Goal: Transaction & Acquisition: Purchase product/service

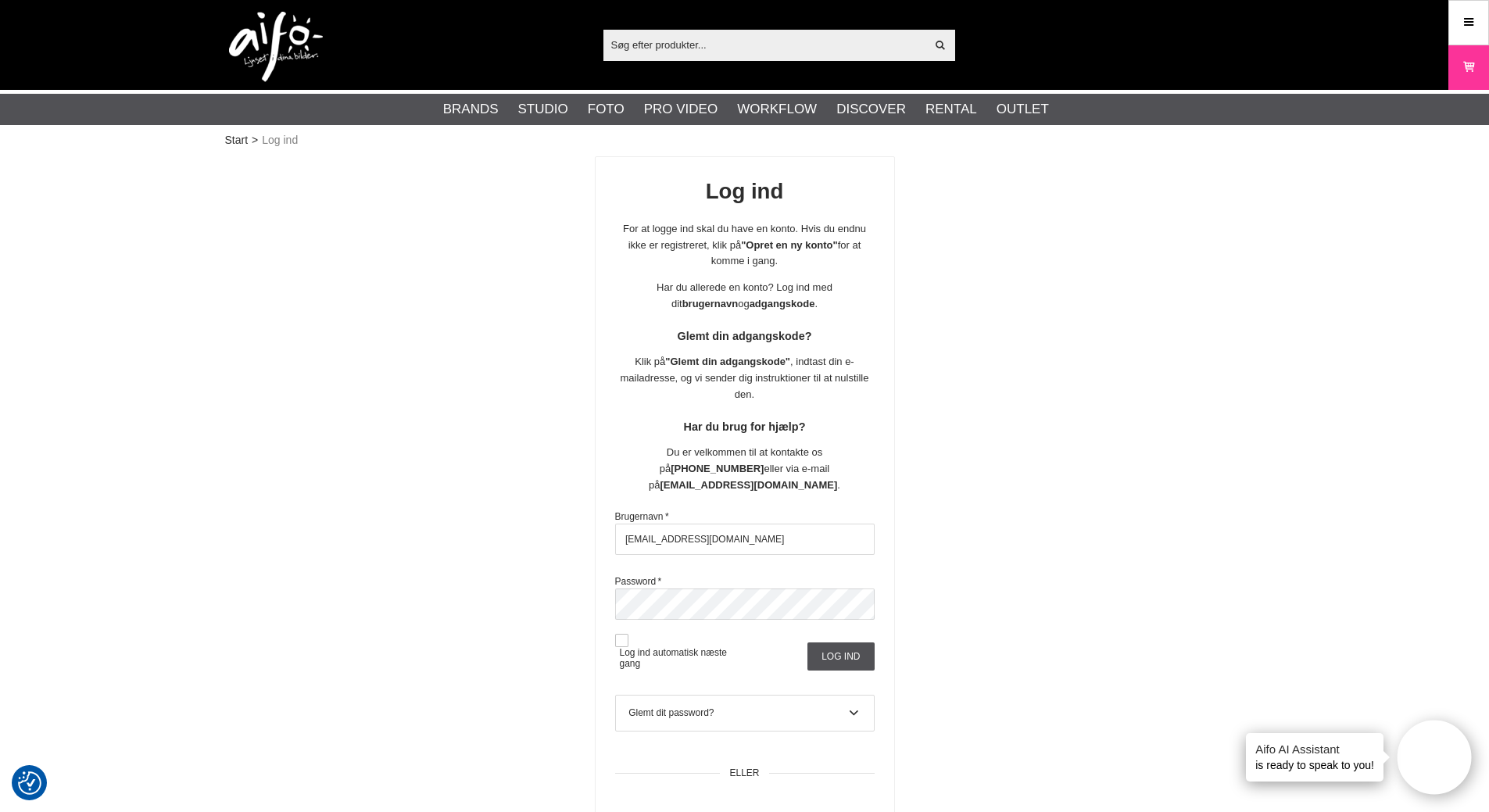
type input "bjk@fotoc.dk"
click at [622, 633] on button at bounding box center [622, 640] width 13 height 13
click at [830, 644] on input "Log ind" at bounding box center [840, 656] width 66 height 28
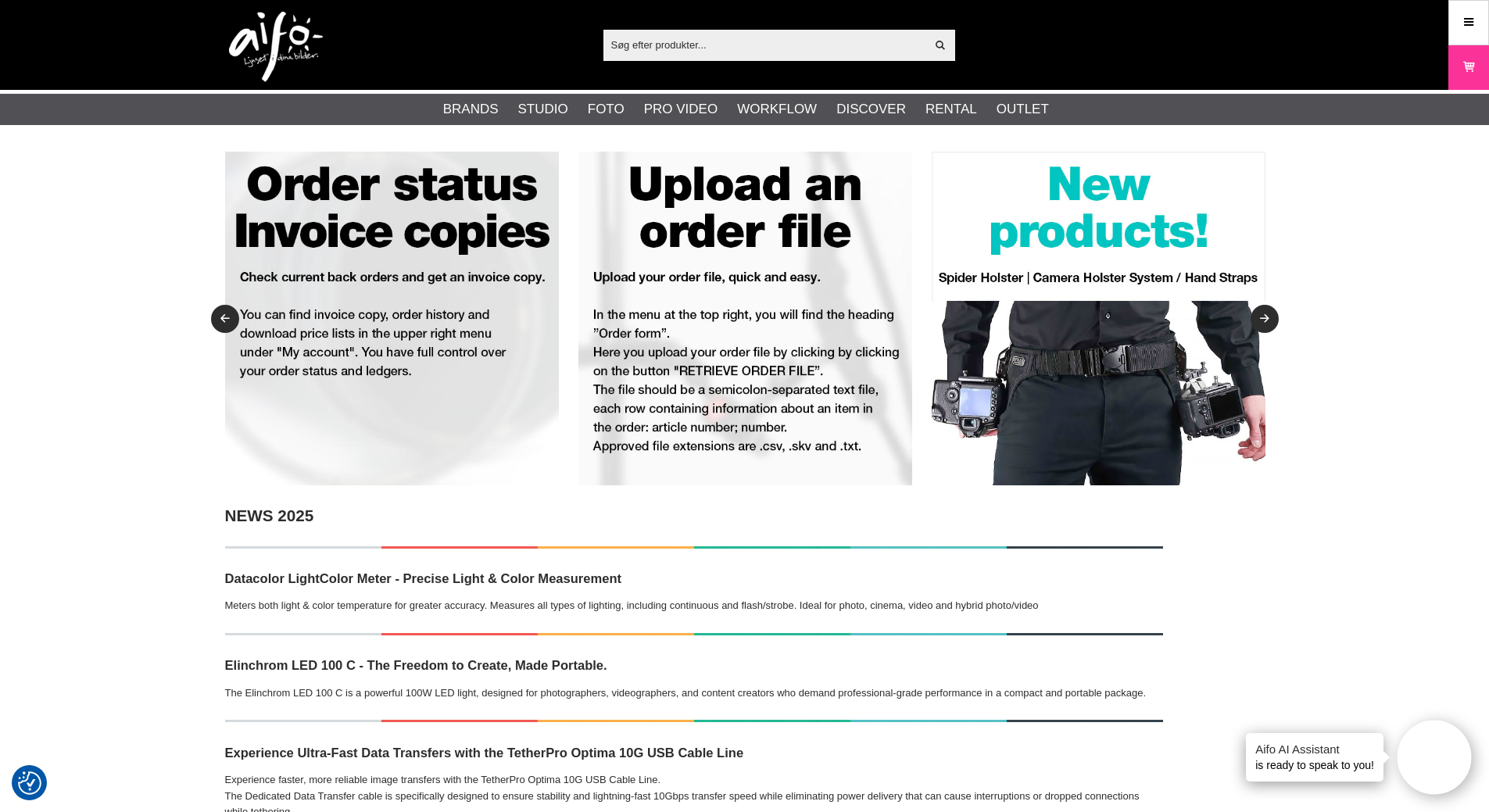
click at [644, 50] on input "text" at bounding box center [764, 44] width 323 height 23
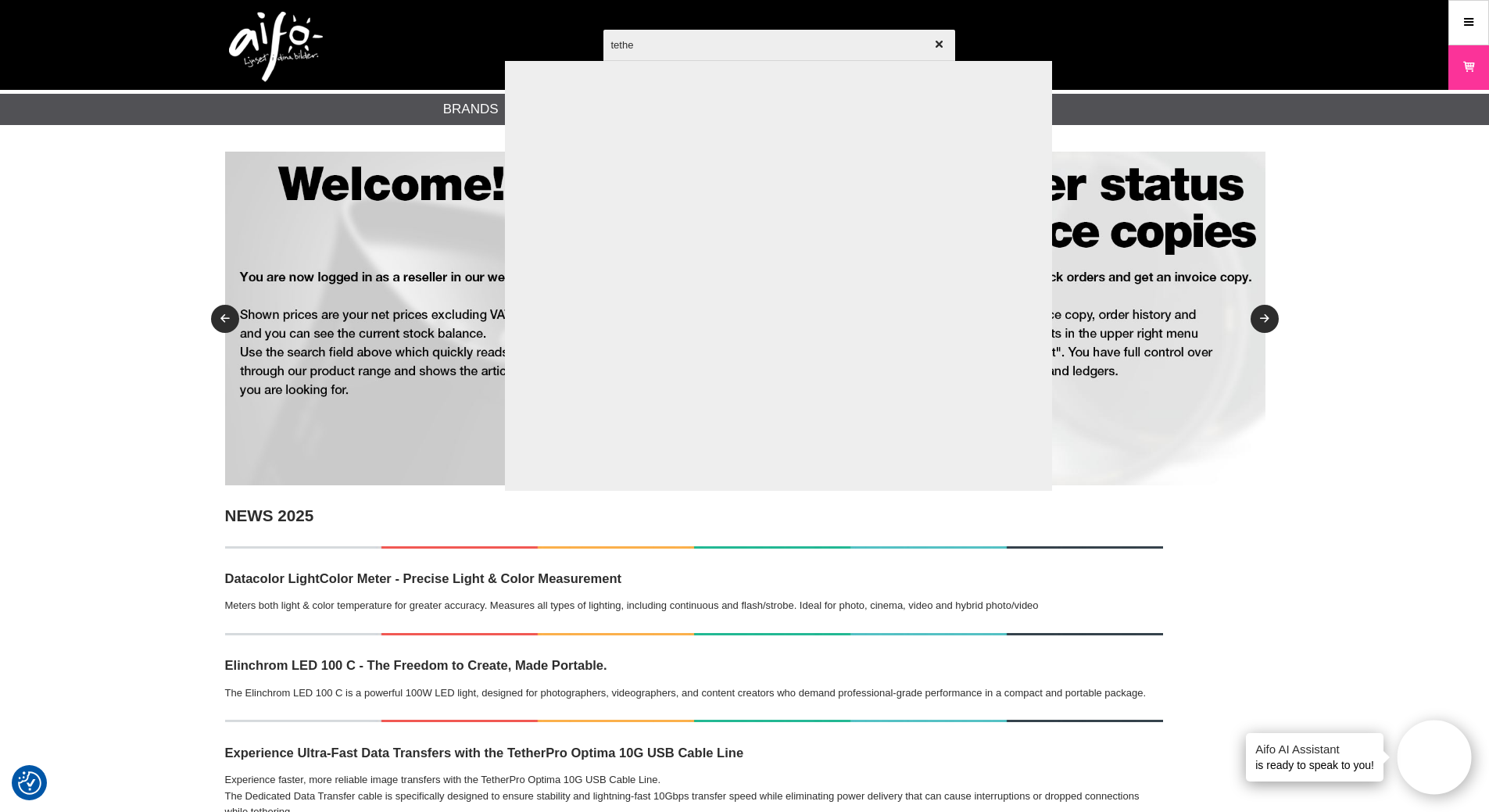
type input "tether"
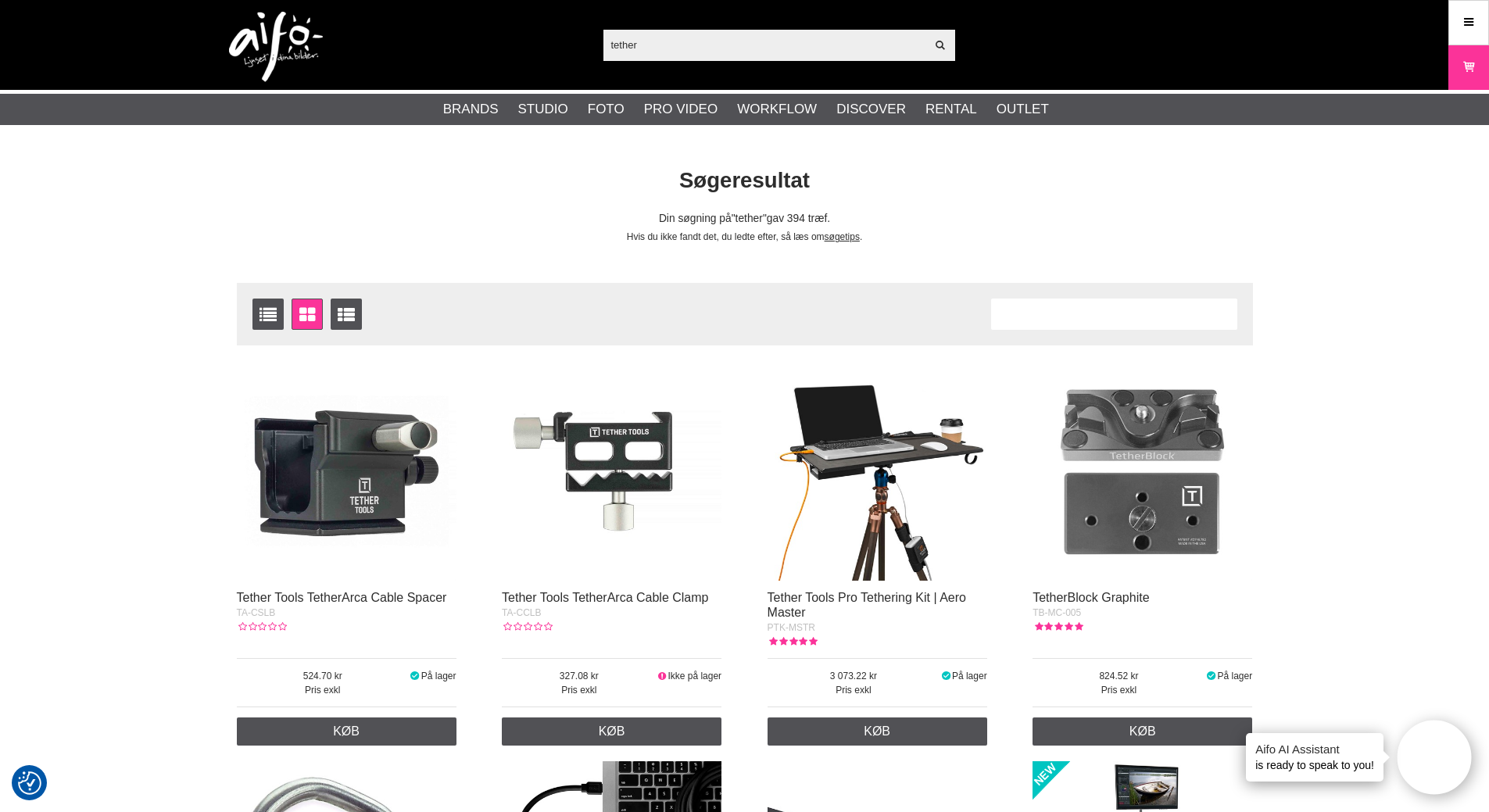
click at [624, 45] on input "tether" at bounding box center [764, 44] width 323 height 23
drag, startPoint x: 667, startPoint y: 47, endPoint x: 394, endPoint y: 51, distance: 273.0
click at [401, 48] on div "tether Vis alt Artikler Kategorier af artikler Din søgning på gav ingen hits. P…" at bounding box center [744, 45] width 1063 height 90
paste input "818307014459"
type input "818307014459"
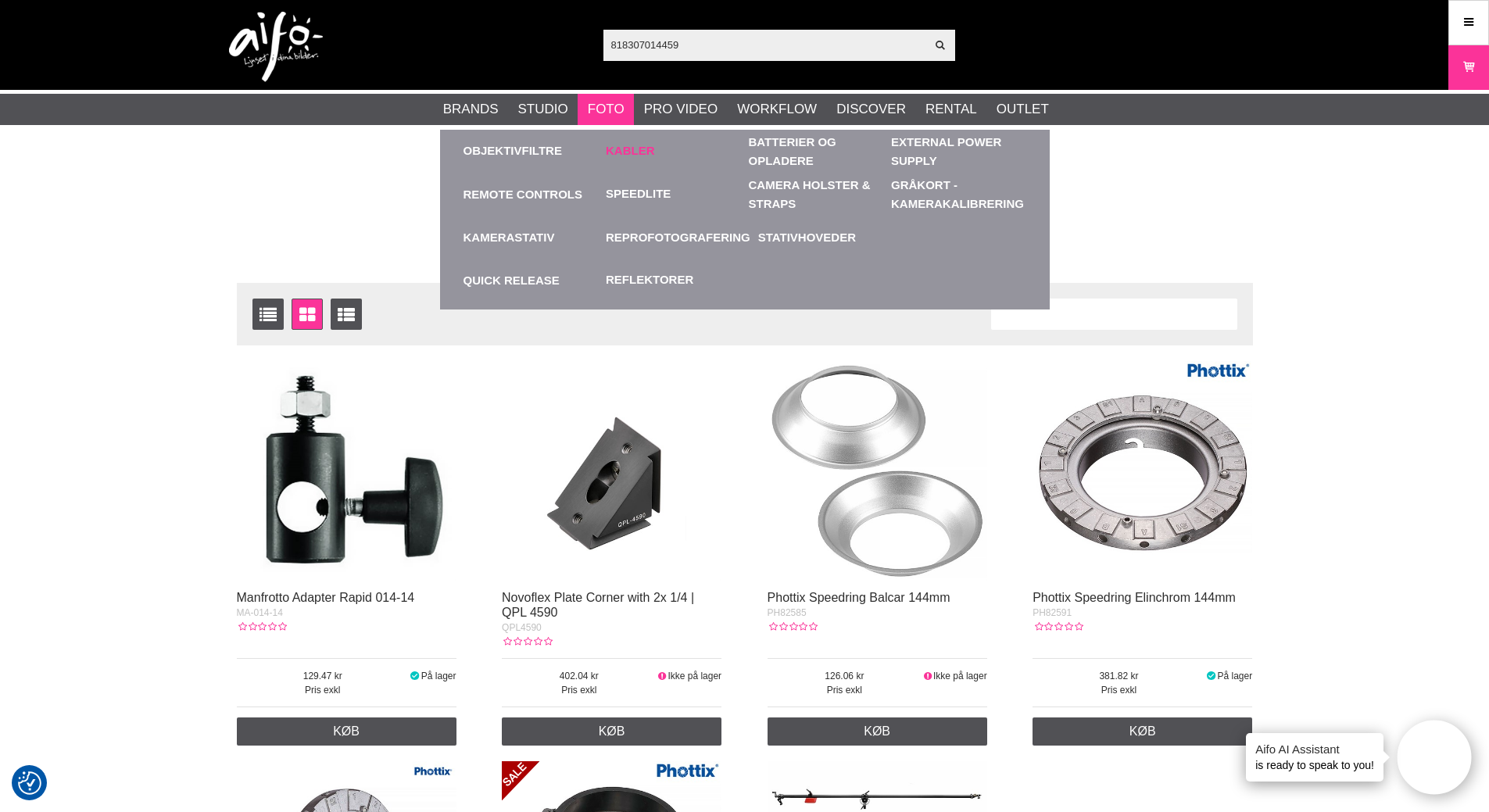
click at [631, 153] on link "Kabler" at bounding box center [630, 151] width 49 height 18
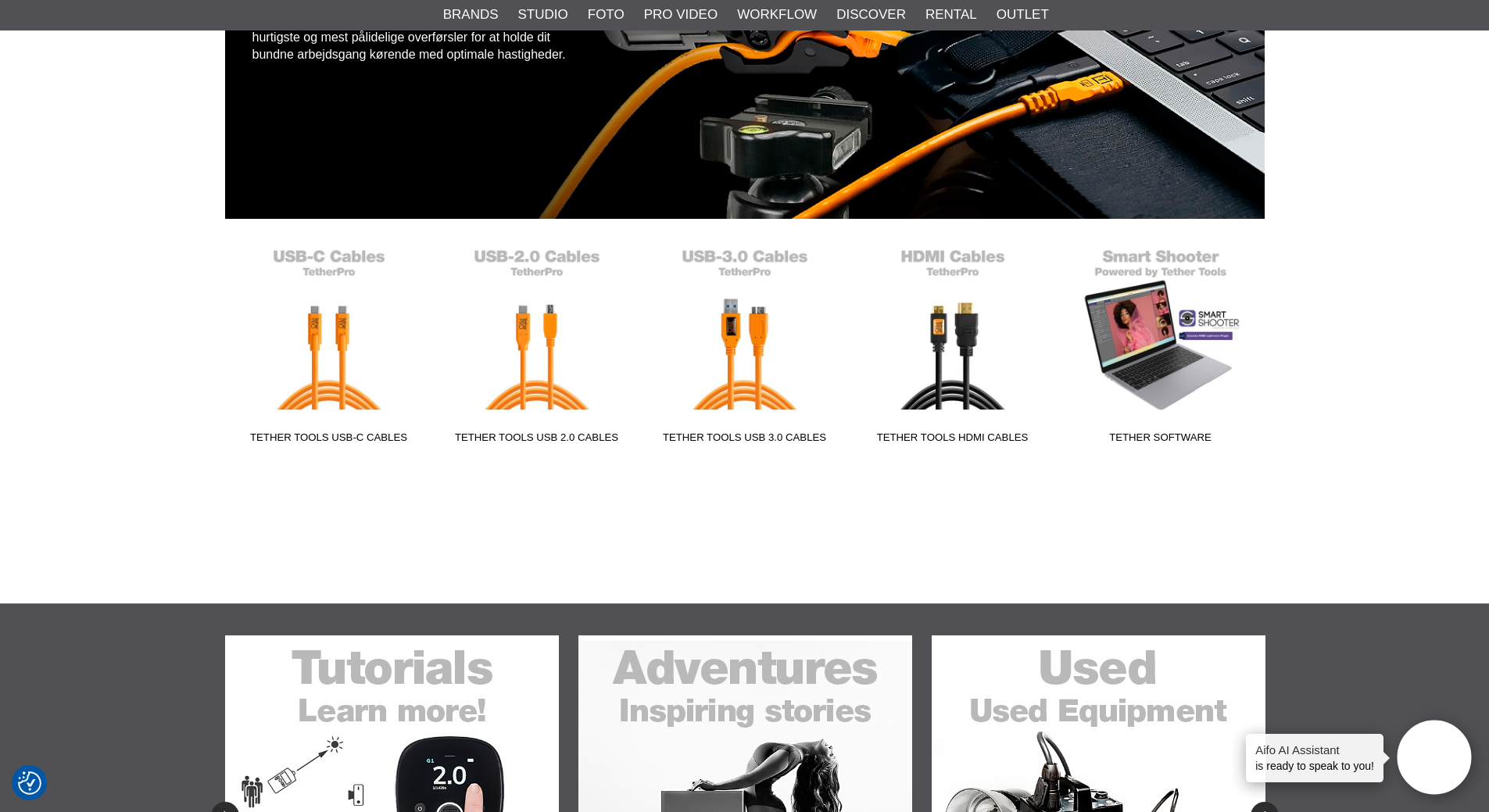
scroll to position [313, 0]
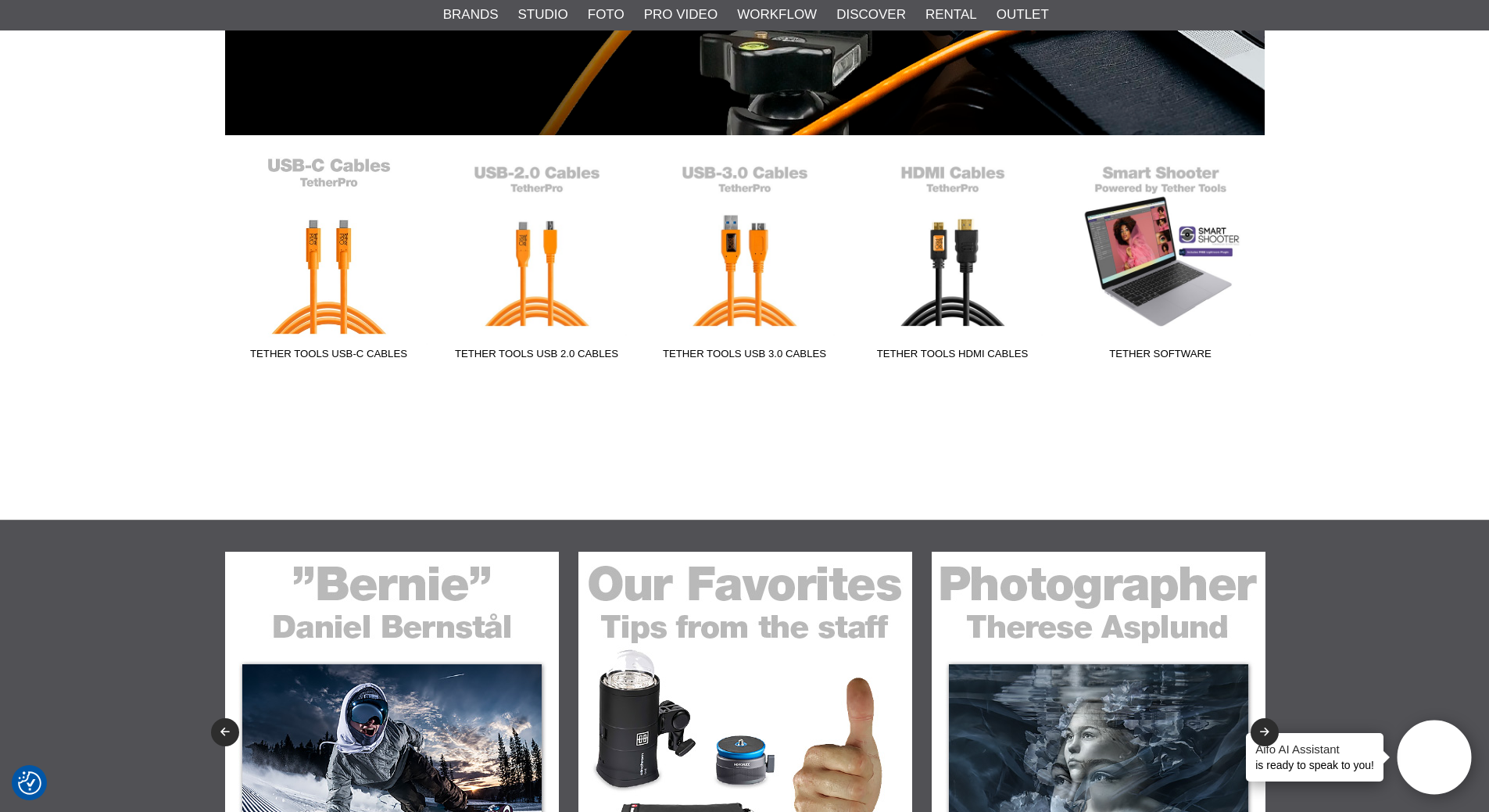
click at [334, 282] on link "Tether Tools USB-C Cables" at bounding box center [329, 261] width 208 height 211
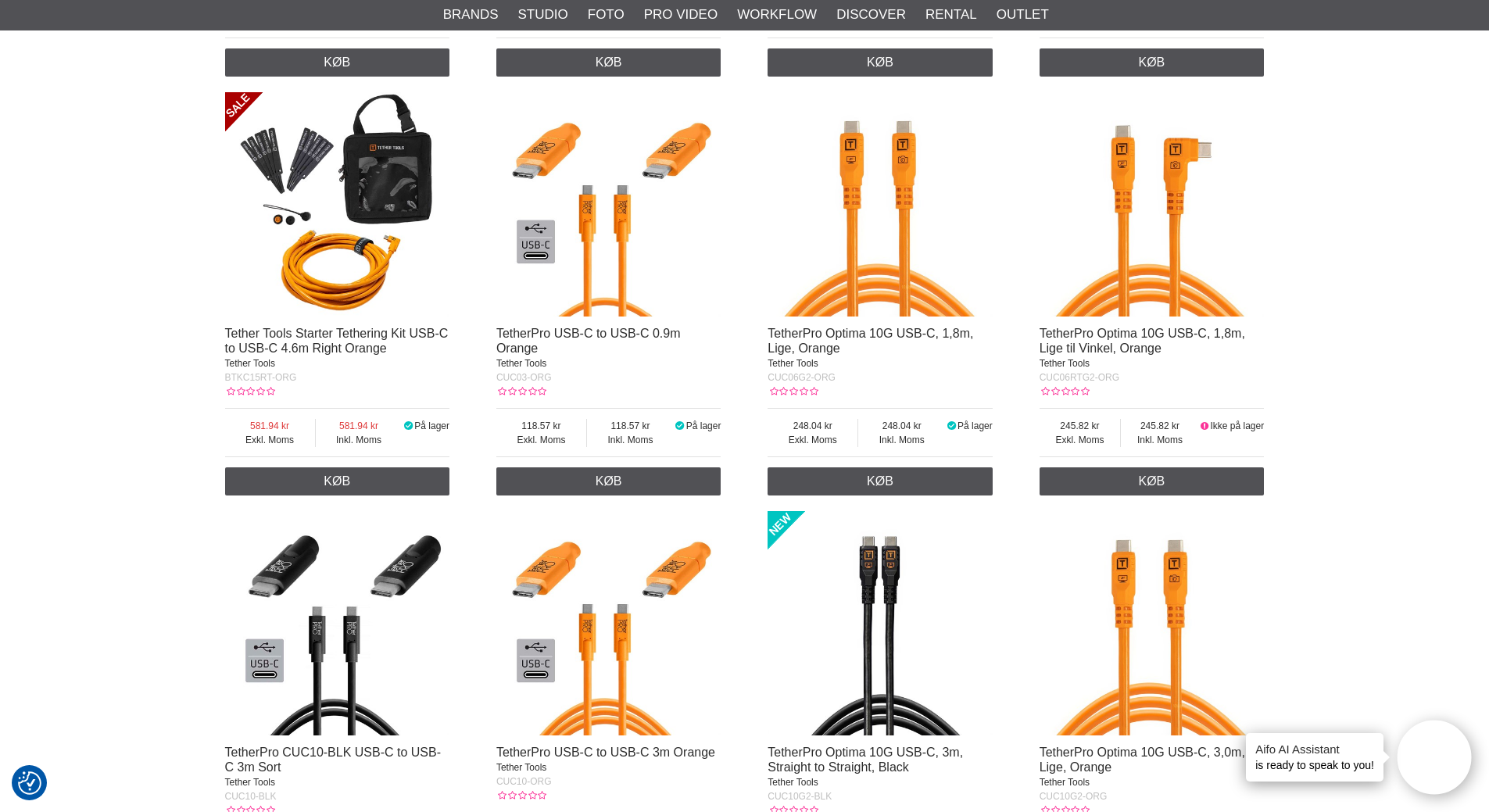
scroll to position [938, 0]
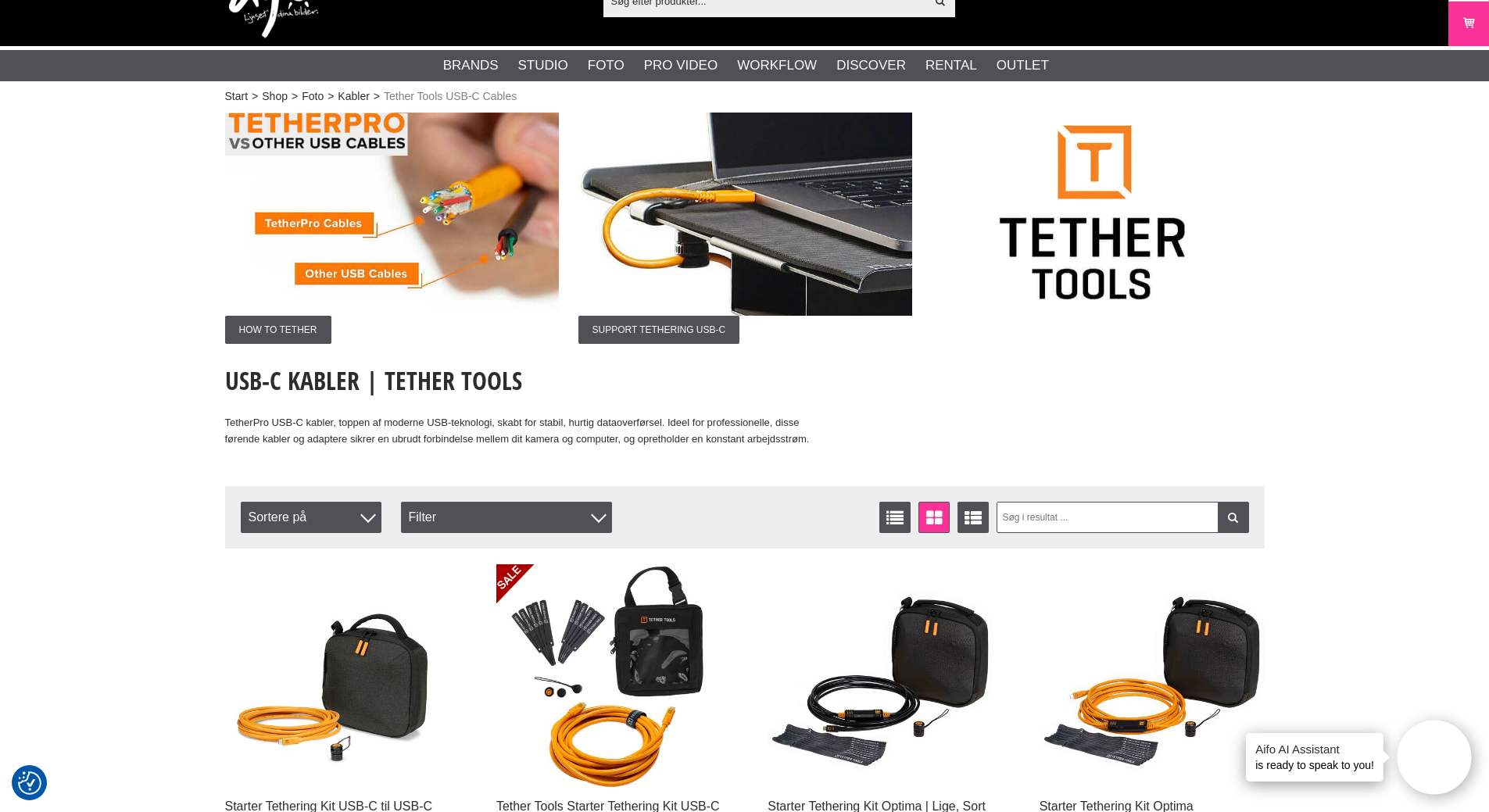
scroll to position [0, 0]
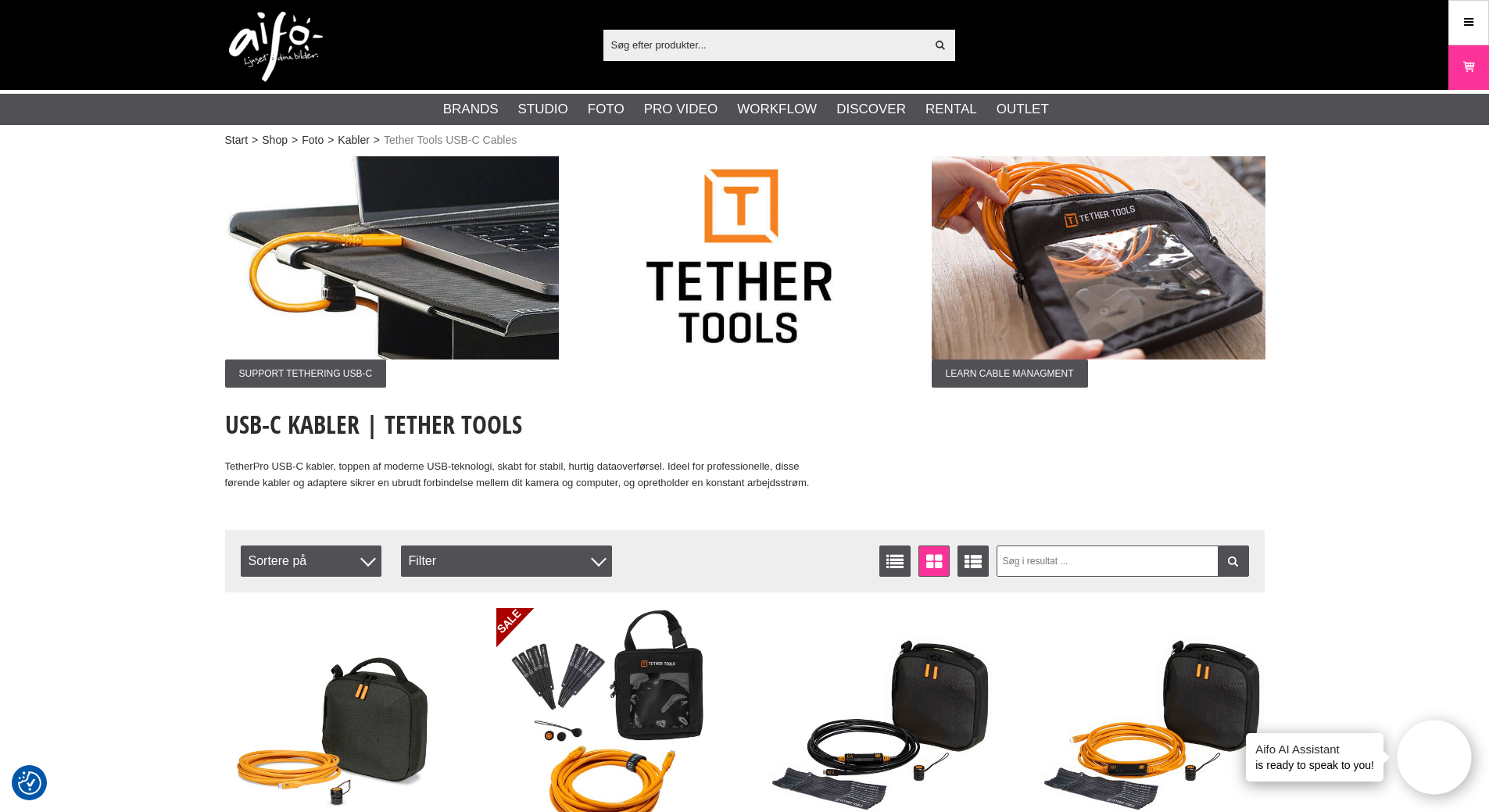
click at [734, 48] on input "text" at bounding box center [764, 44] width 323 height 23
paste input "CUC3215-ORG"
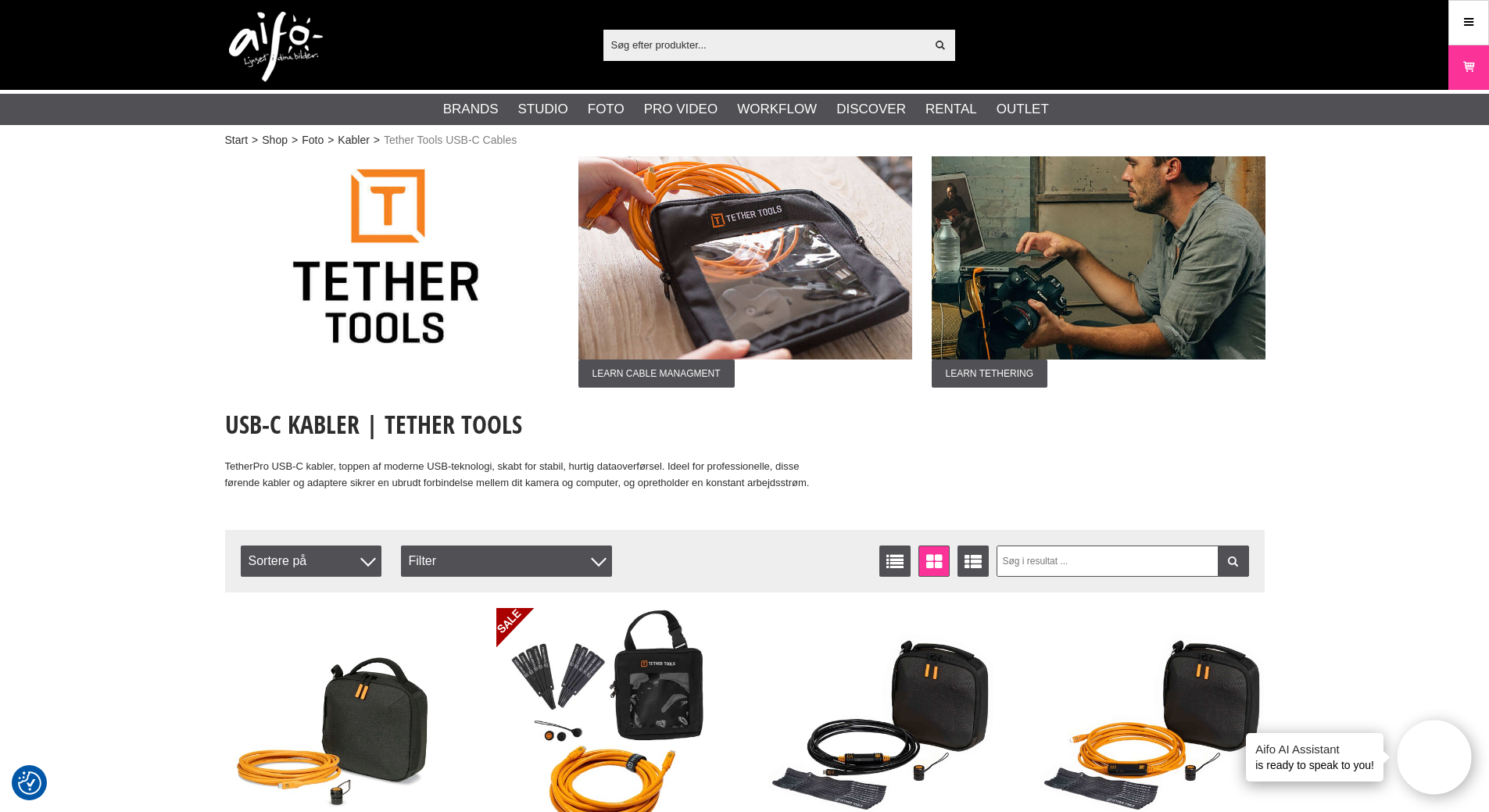
type input "CUC3215-ORG"
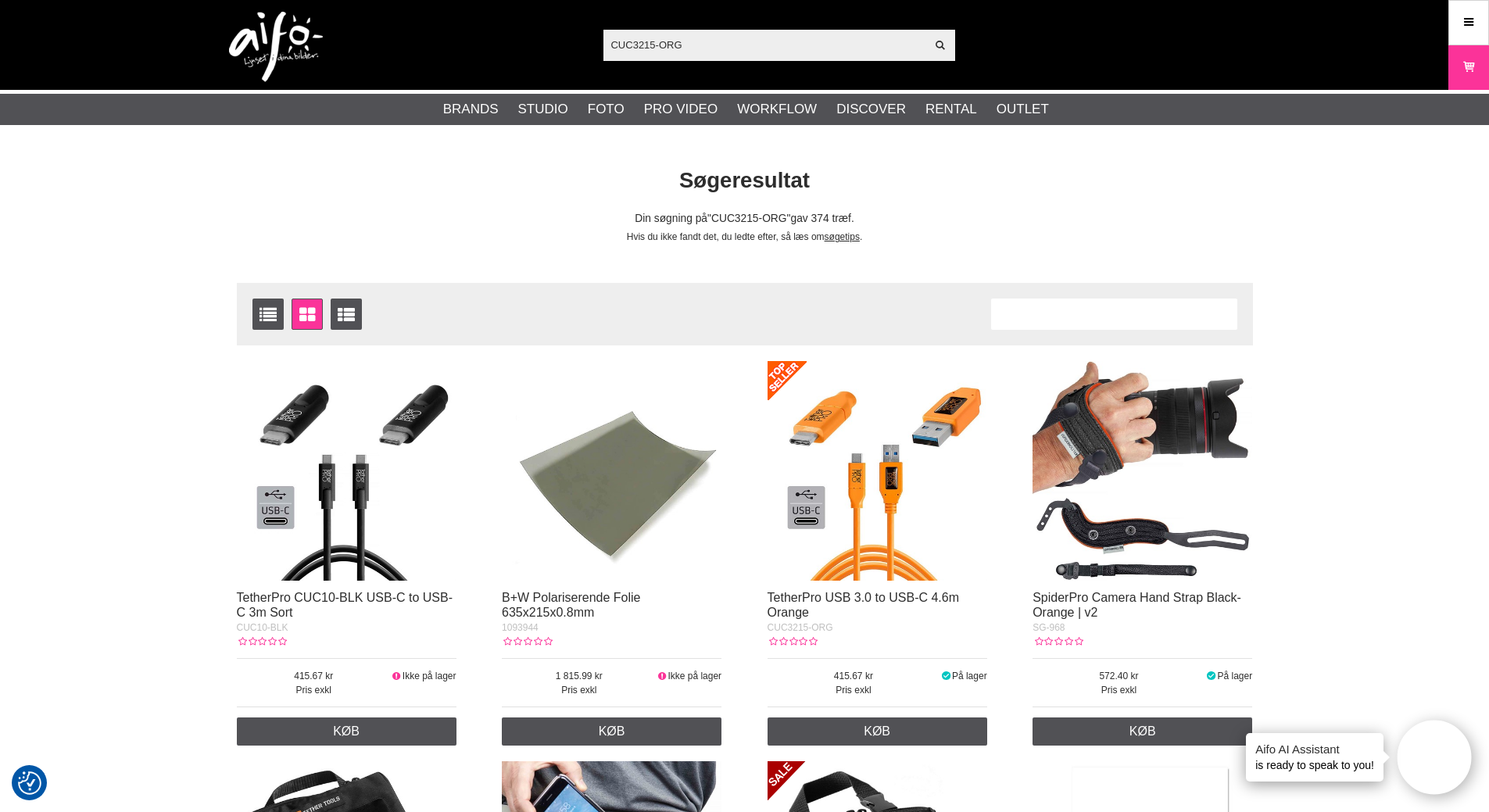
click at [853, 482] on img at bounding box center [878, 471] width 220 height 220
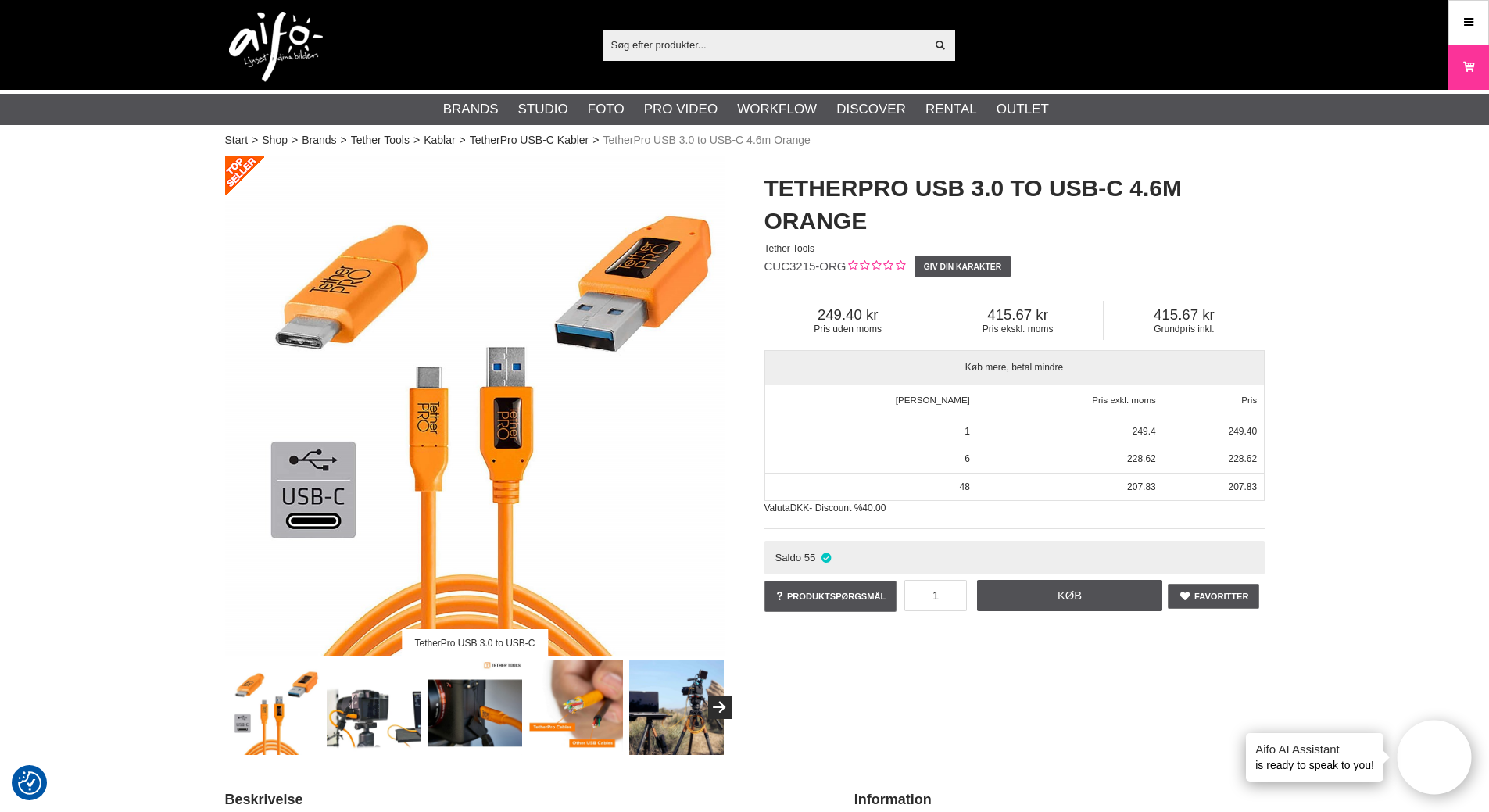
click at [633, 46] on input "text" at bounding box center [764, 44] width 323 height 23
paste input "CUC3215-ORG"
type input "CUC3215-ORG"
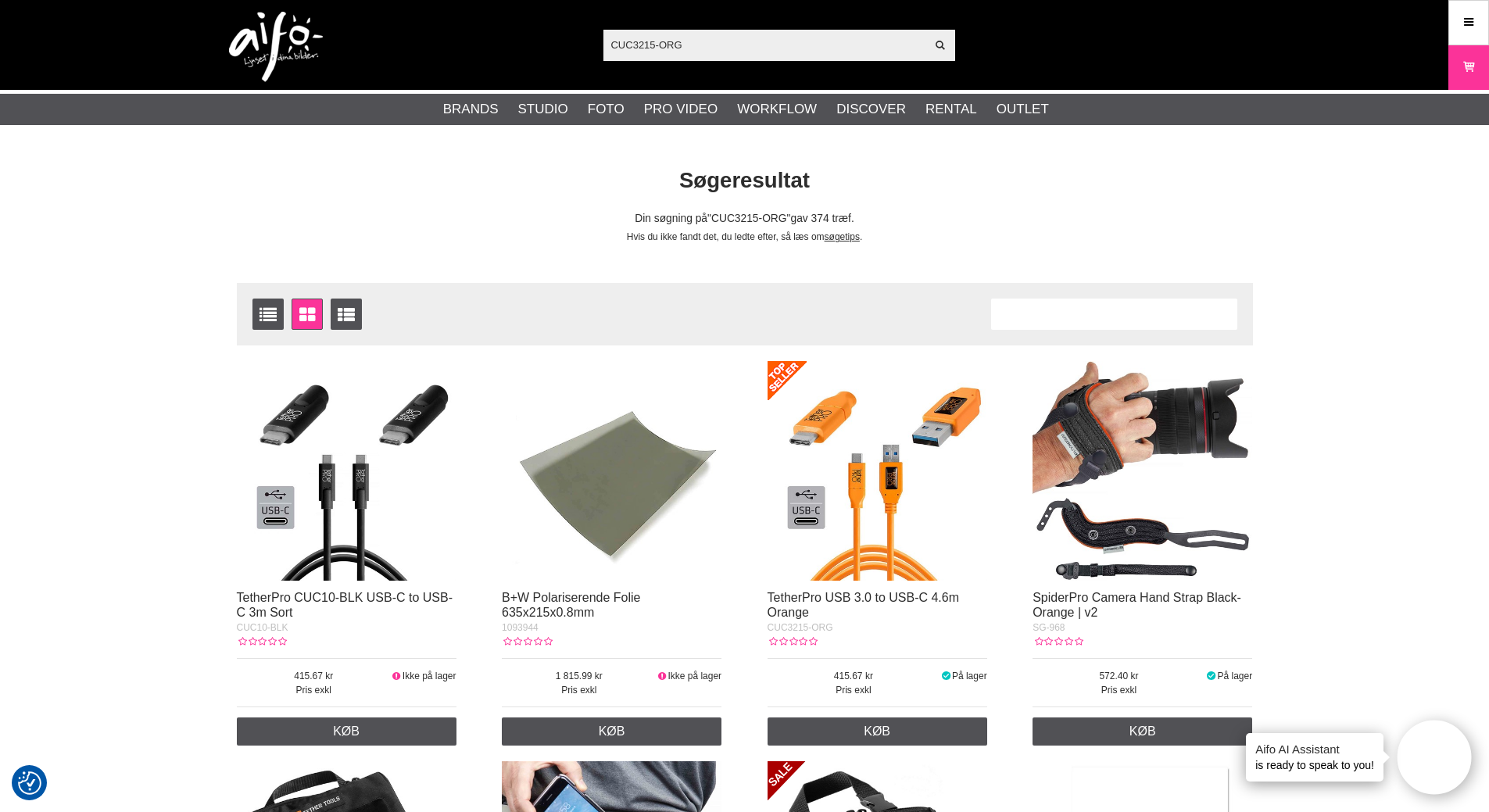
click at [648, 47] on input "CUC3215-ORG" at bounding box center [764, 44] width 323 height 23
drag, startPoint x: 707, startPoint y: 51, endPoint x: 339, endPoint y: 86, distance: 369.7
click at [395, 66] on div "CUC3215-ORG Vis alt Artikler Kategorier af artikler Din søgning på gav ingen hi…" at bounding box center [744, 45] width 1063 height 90
paste input "818307014459"
type input "818307014459"
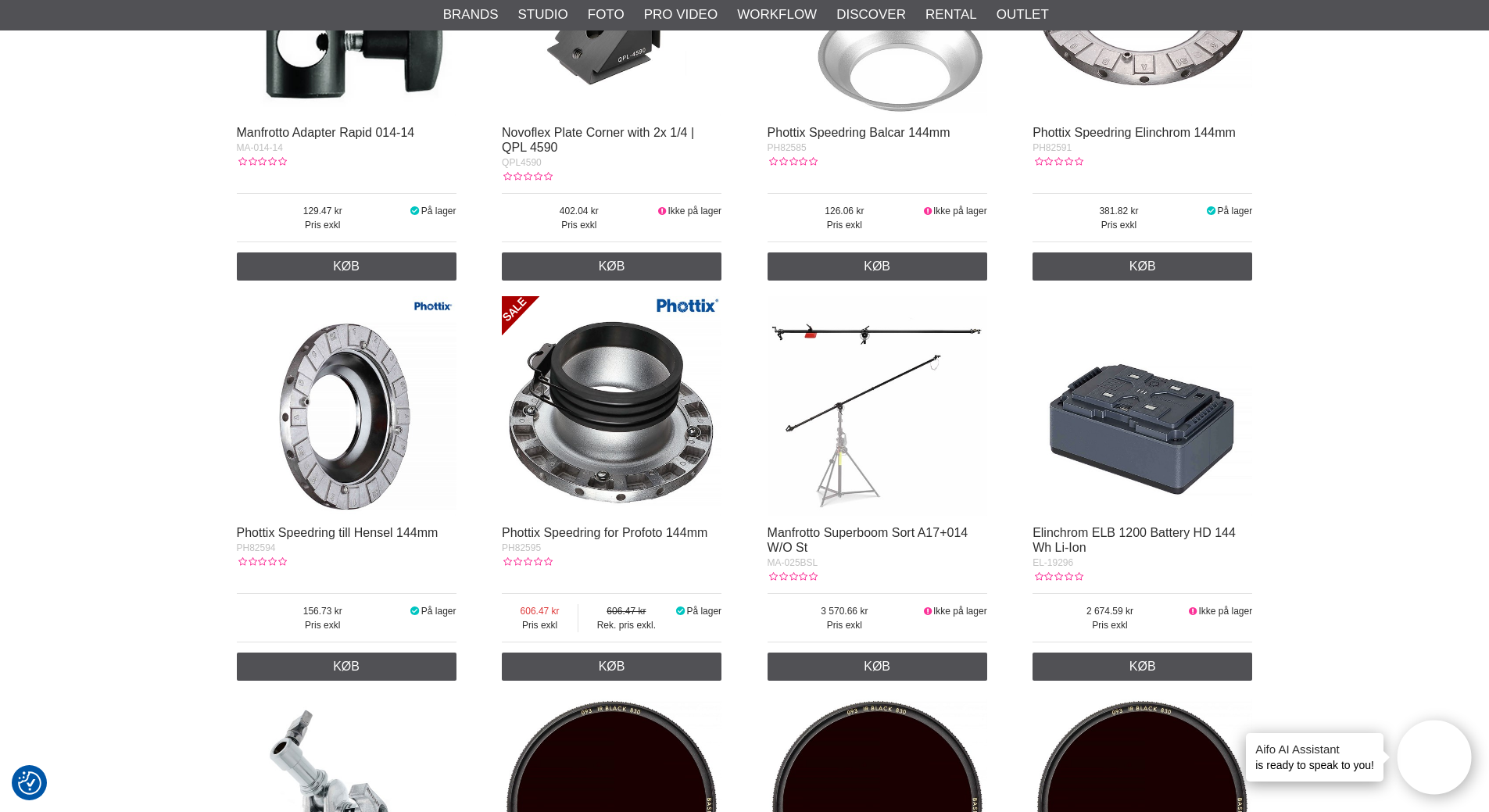
scroll to position [457, 0]
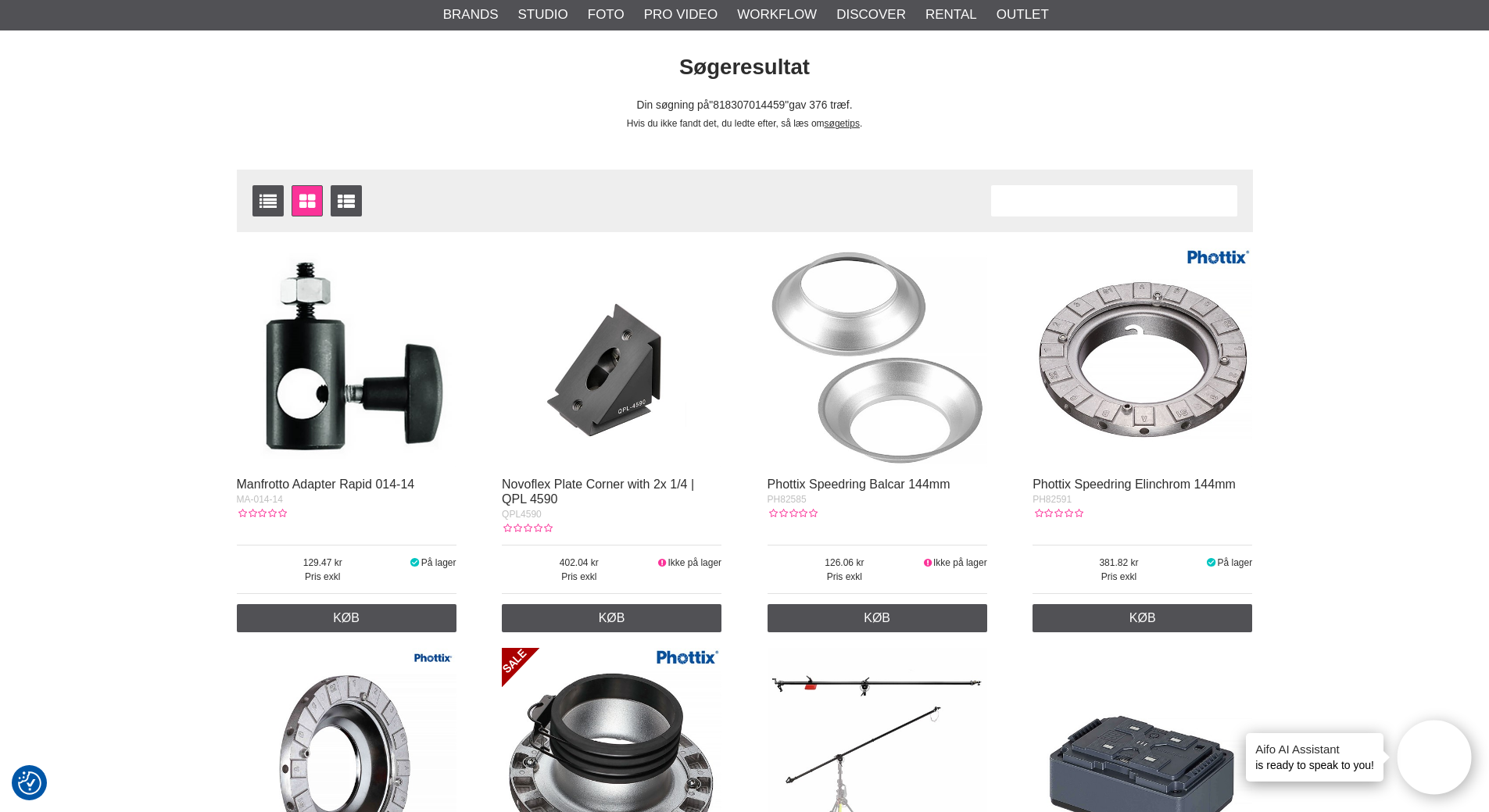
scroll to position [0, 0]
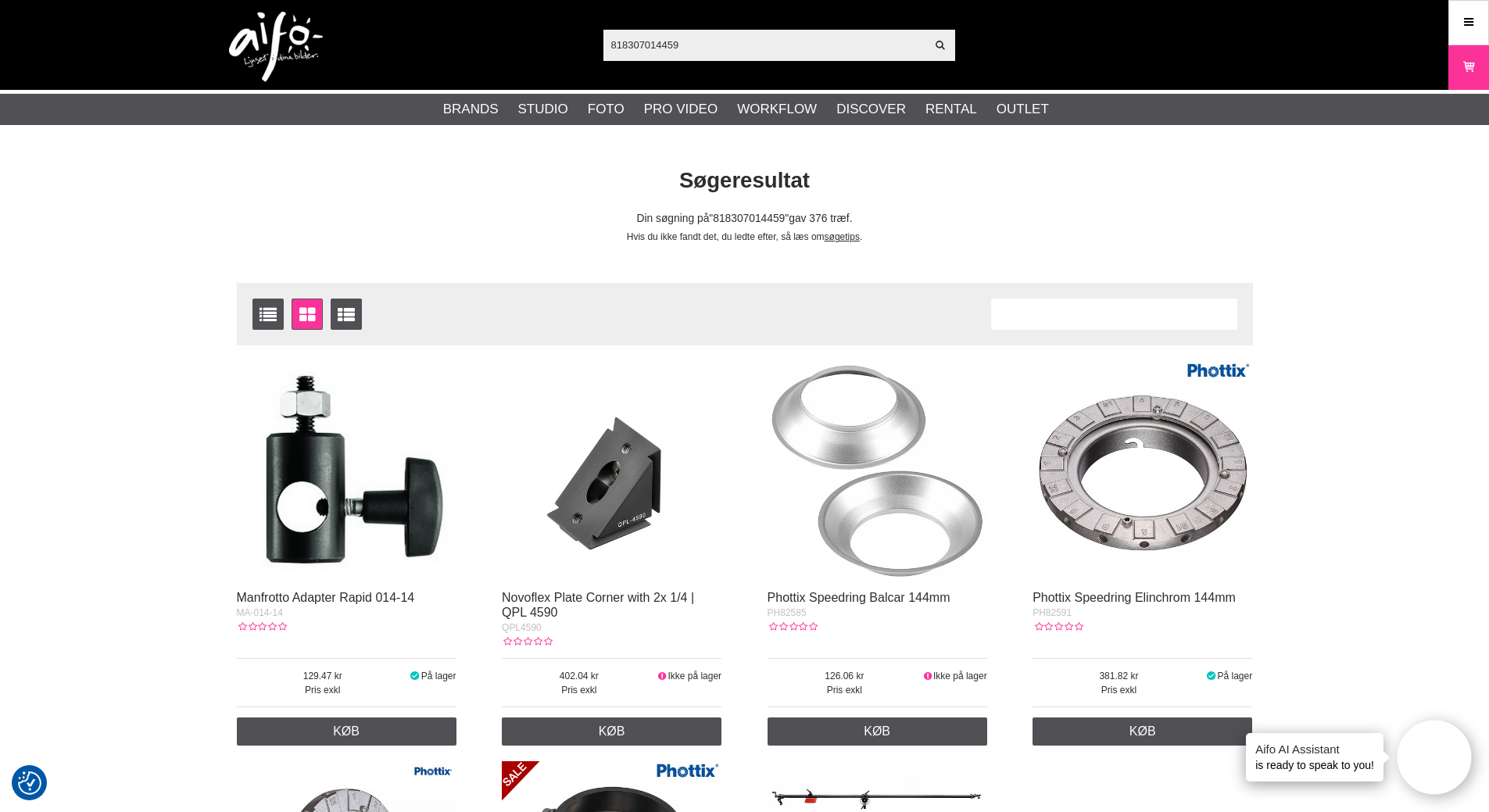
click at [711, 43] on input "818307014459" at bounding box center [764, 44] width 323 height 23
drag, startPoint x: 704, startPoint y: 42, endPoint x: 496, endPoint y: 49, distance: 208.1
click at [510, 44] on div "818307014459 Vis alt Artikler Kategorier af artikler Din søgning på gav ingen h…" at bounding box center [744, 45] width 1063 height 90
paste input "CUC15-ORG"
type input "CUC15-ORG"
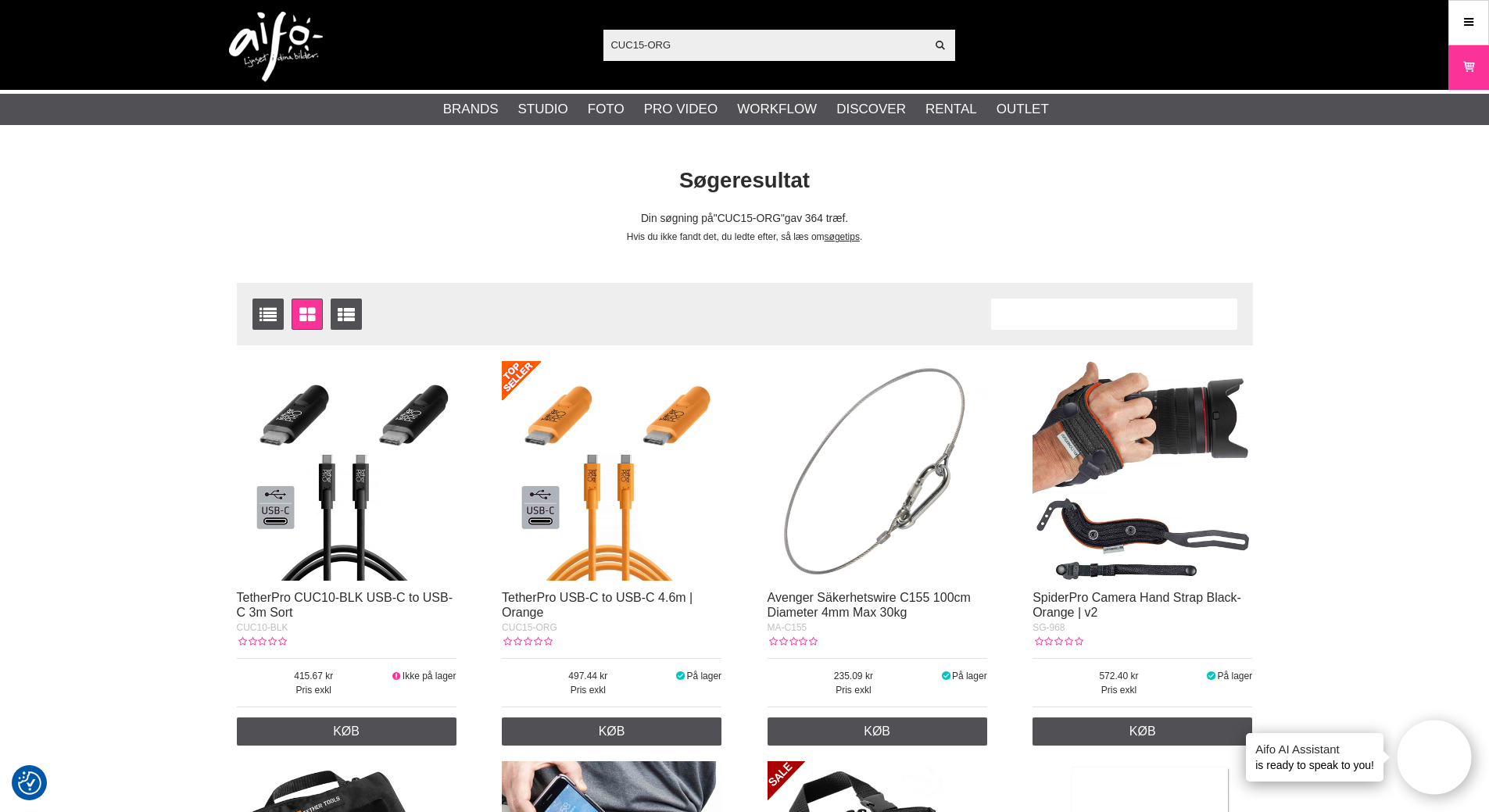
click at [556, 393] on img at bounding box center [611, 471] width 220 height 220
